Goal: Information Seeking & Learning: Compare options

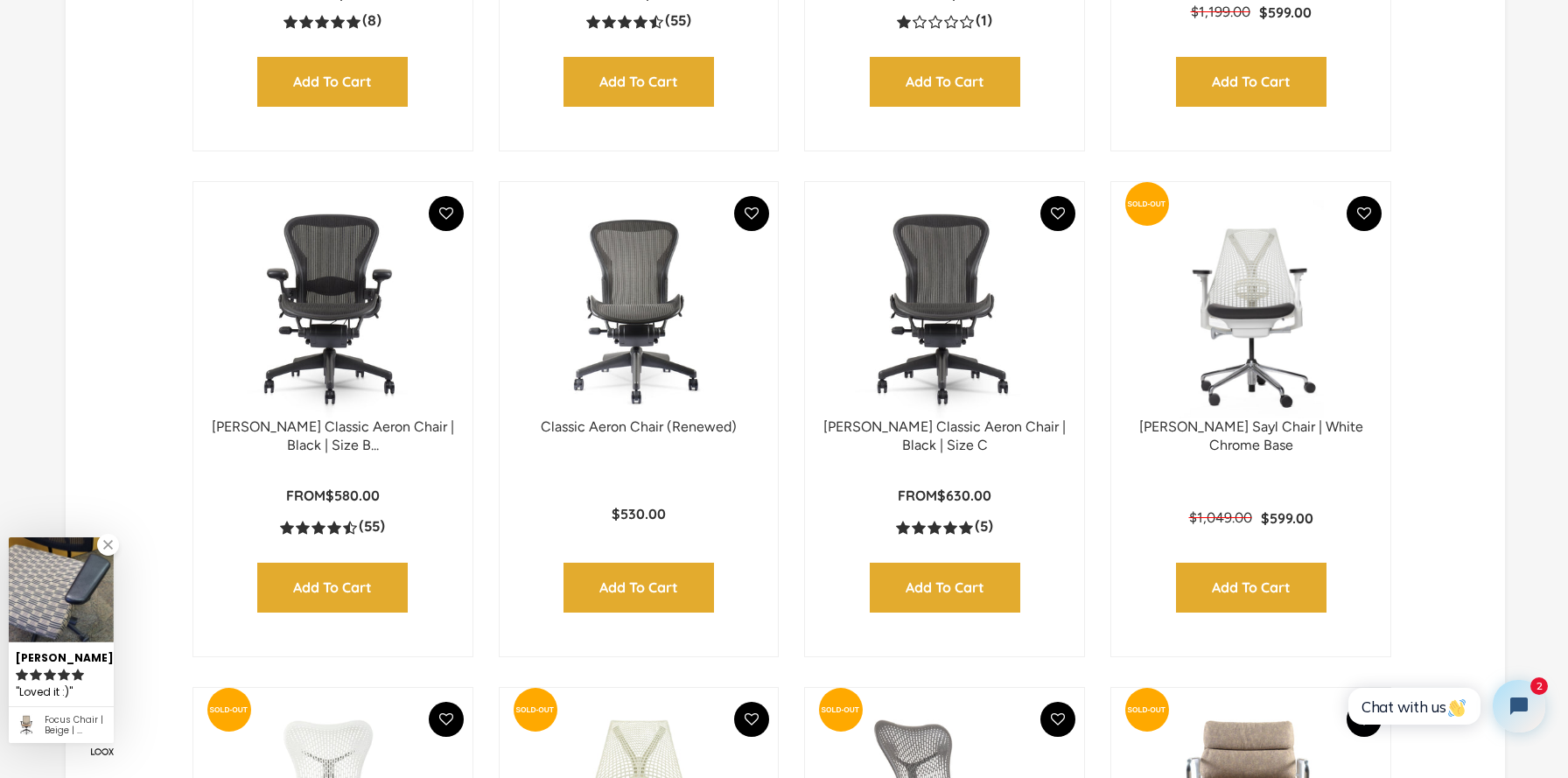
click at [304, 309] on img at bounding box center [332, 309] width 244 height 219
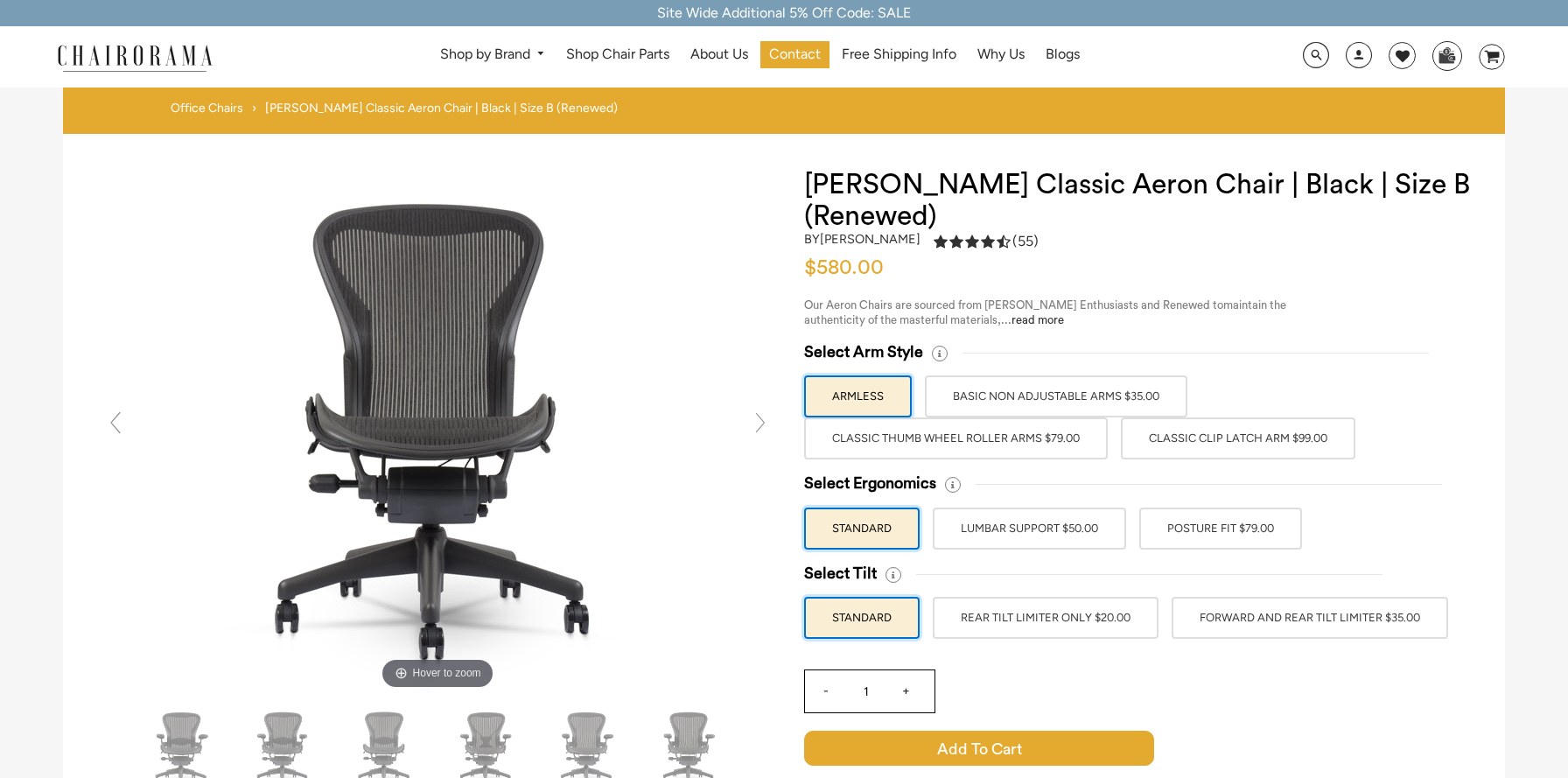
click at [1102, 405] on label "BASIC NON ADJUSTABLE ARMS $35.00" at bounding box center [1056, 396] width 263 height 42
click at [0, 0] on input "BASIC NON ADJUSTABLE ARMS $35.00" at bounding box center [0, 0] width 0 height 0
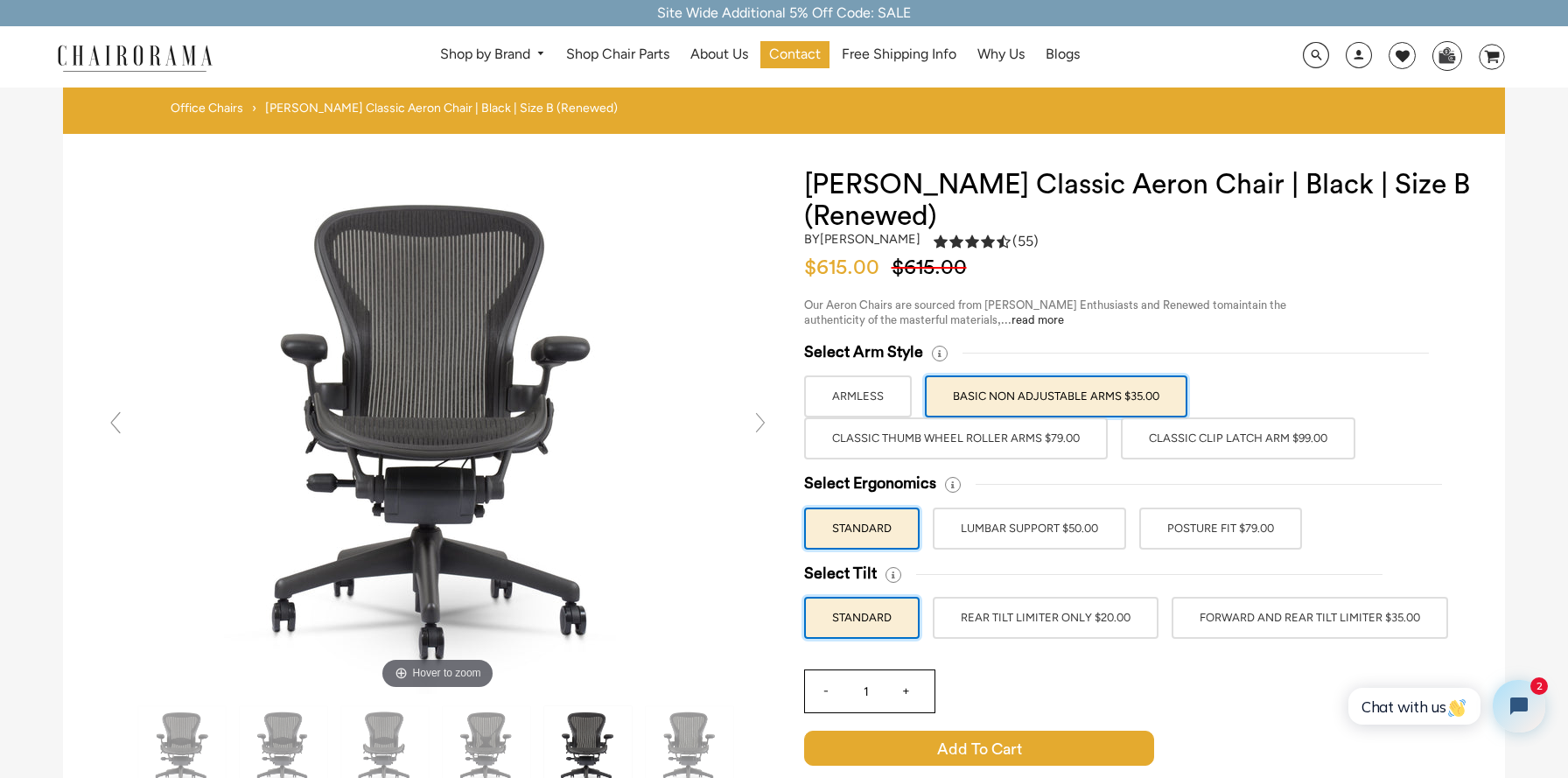
click at [905, 446] on label "Classic Thumb Wheel Roller Arms $79.00" at bounding box center [956, 438] width 304 height 42
click at [0, 0] on input "Classic Thumb Wheel Roller Arms $79.00" at bounding box center [0, 0] width 0 height 0
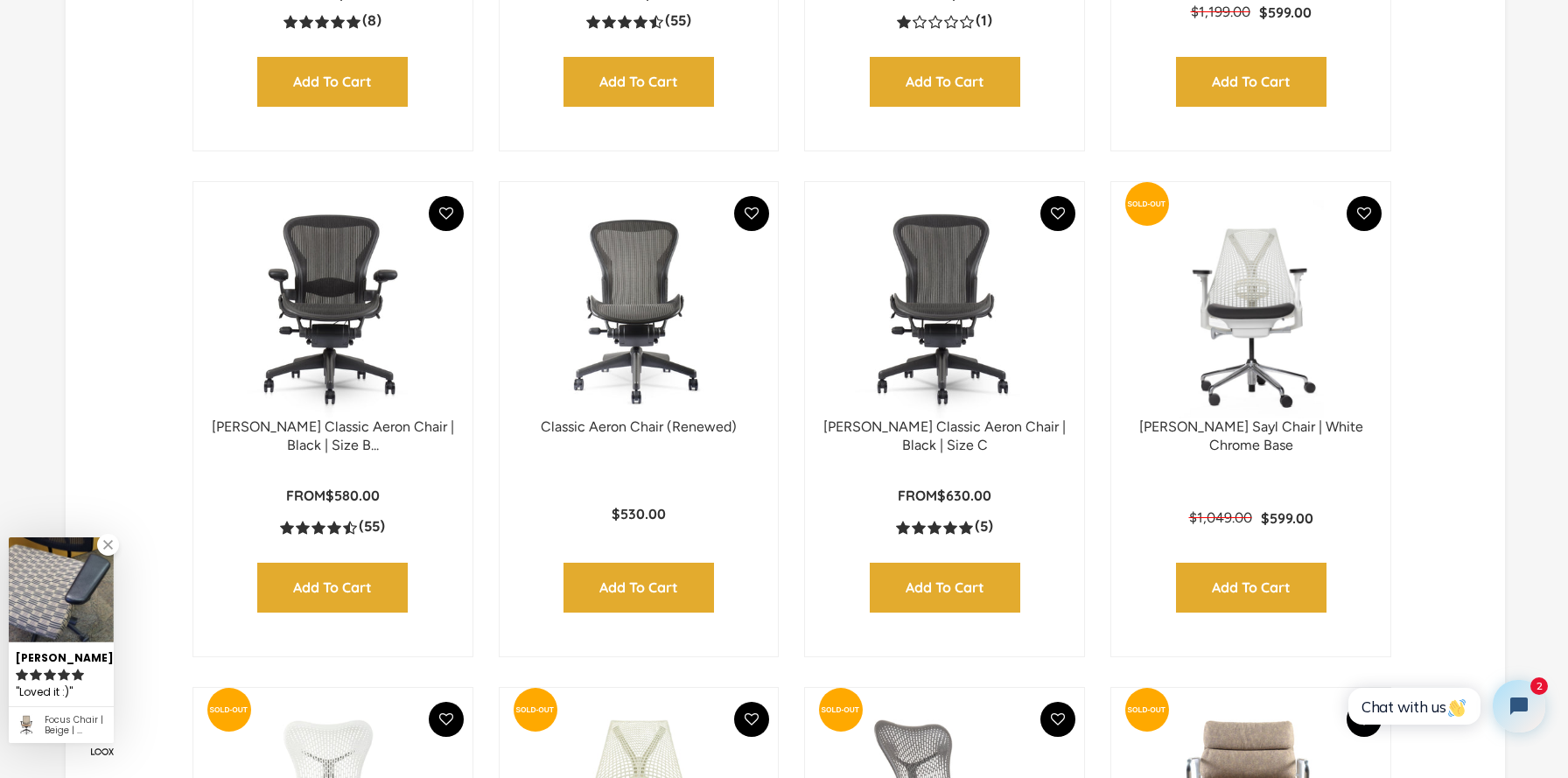
click at [107, 544] on link at bounding box center [108, 545] width 22 height 22
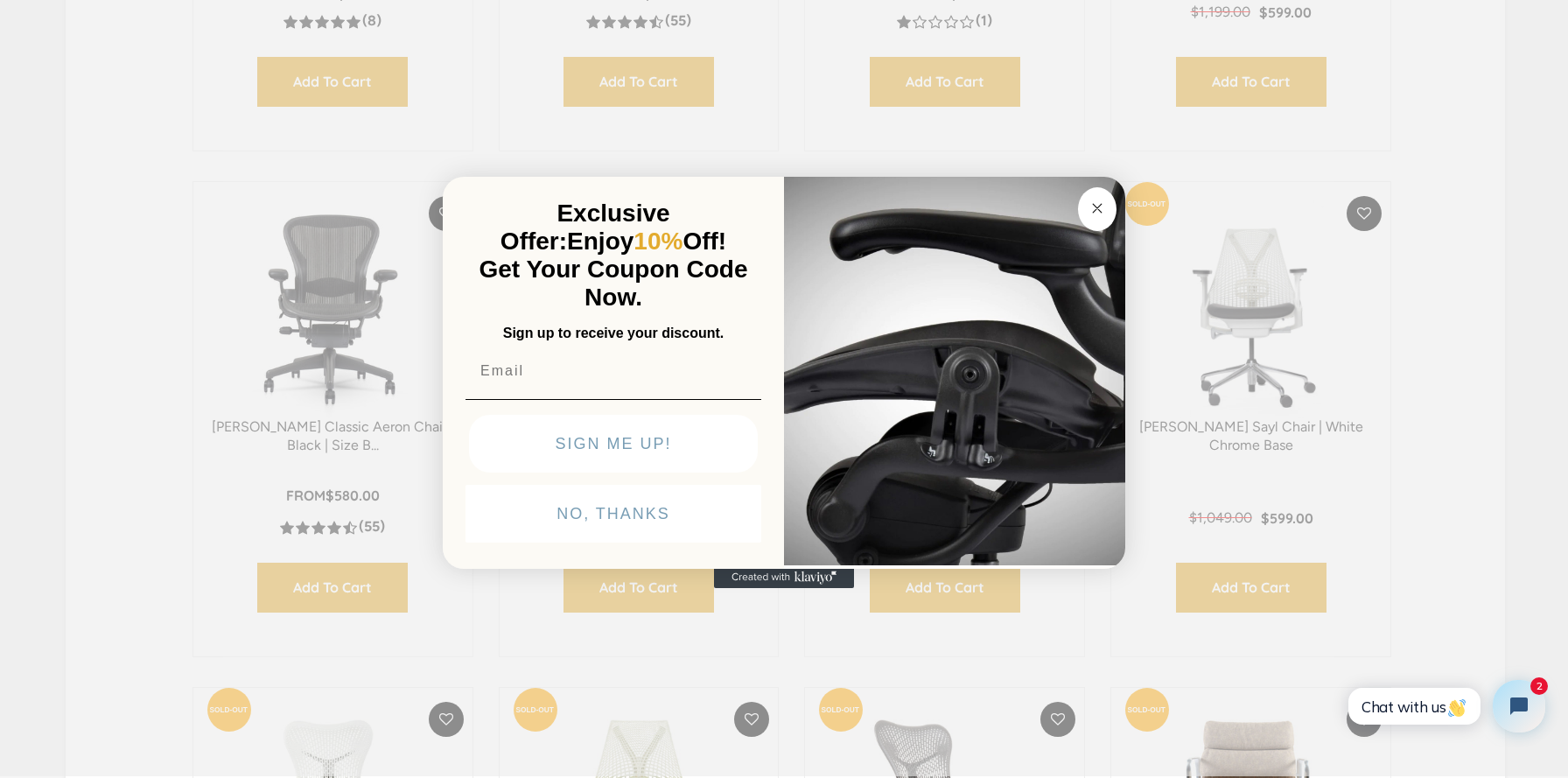
click at [1092, 212] on circle "Close dialog" at bounding box center [1098, 208] width 21 height 21
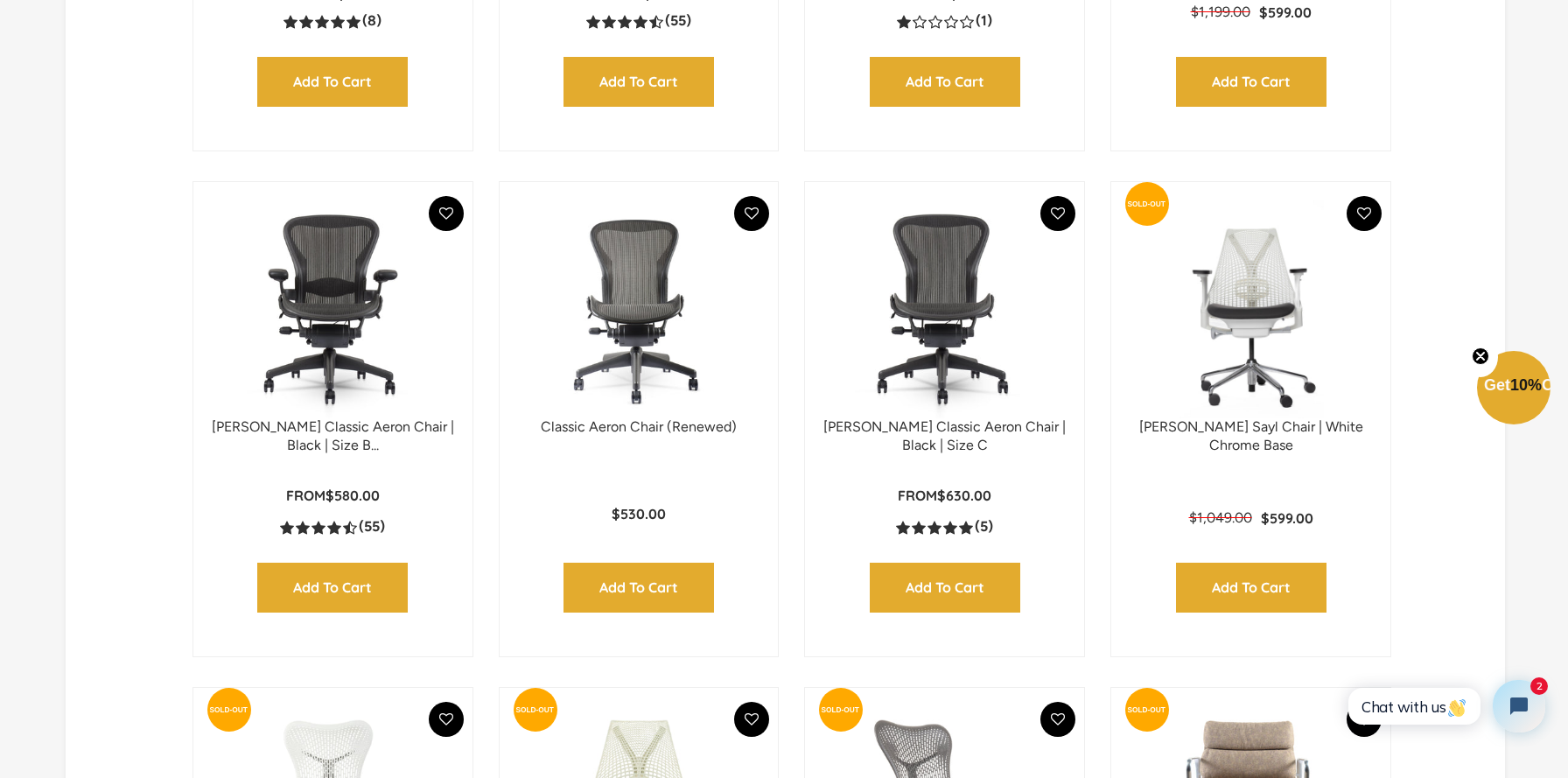
click at [1477, 351] on circle "Close teaser" at bounding box center [1481, 356] width 17 height 17
